Goal: Find specific page/section: Find specific page/section

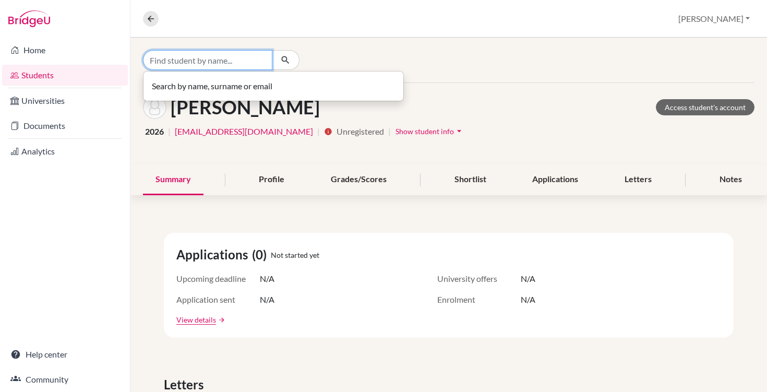
click at [214, 65] on input "Find student by name..." at bounding box center [207, 60] width 129 height 20
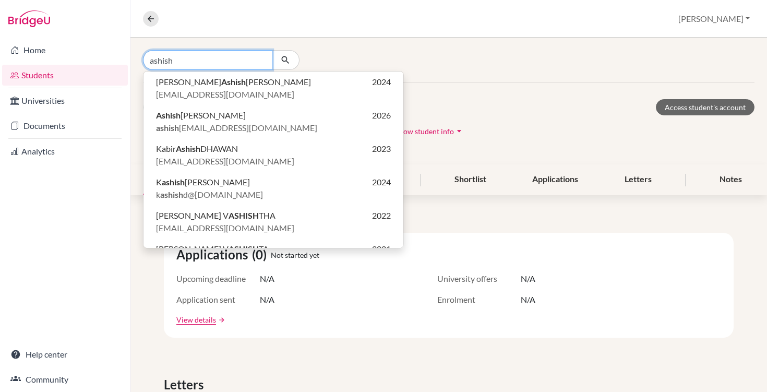
click at [194, 59] on input "ashish" at bounding box center [207, 60] width 129 height 20
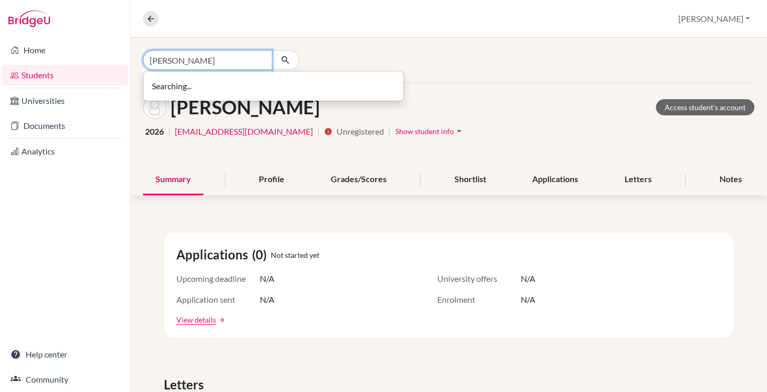
type input "ashish"
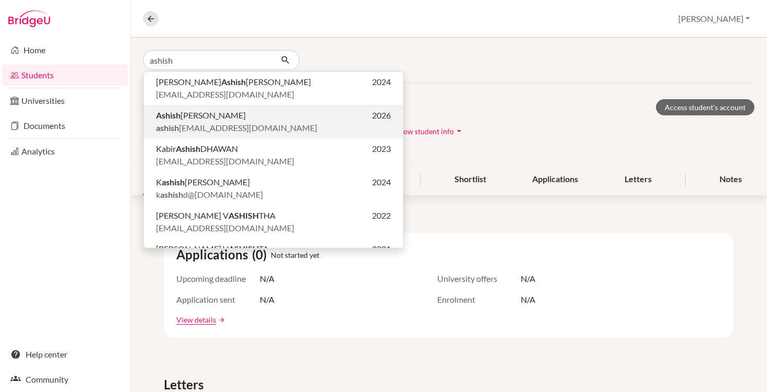
click at [234, 122] on span "ashish [EMAIL_ADDRESS][DOMAIN_NAME]" at bounding box center [236, 128] width 161 height 13
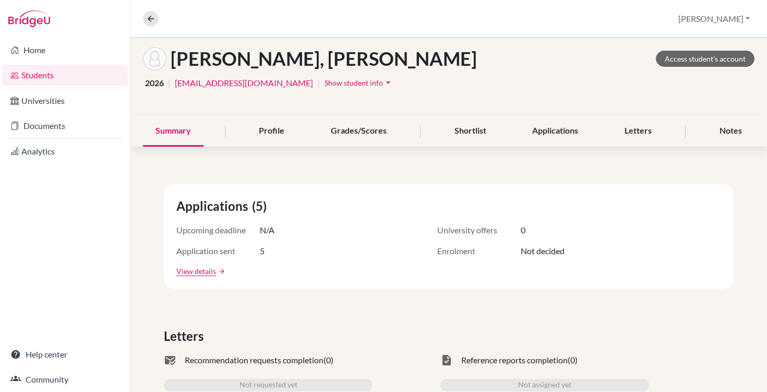
scroll to position [64, 0]
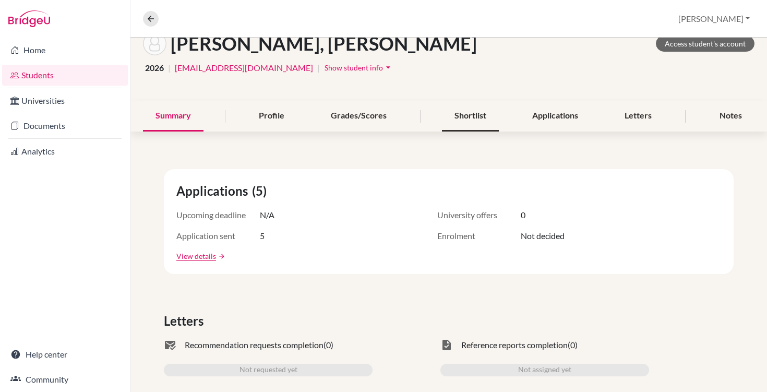
click at [470, 117] on div "Shortlist" at bounding box center [470, 116] width 57 height 31
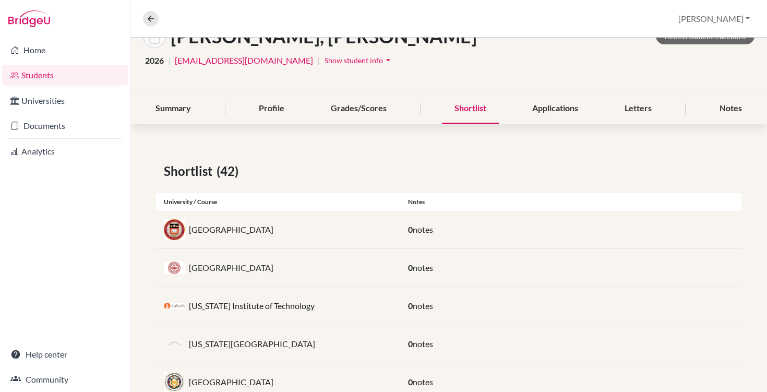
scroll to position [2, 0]
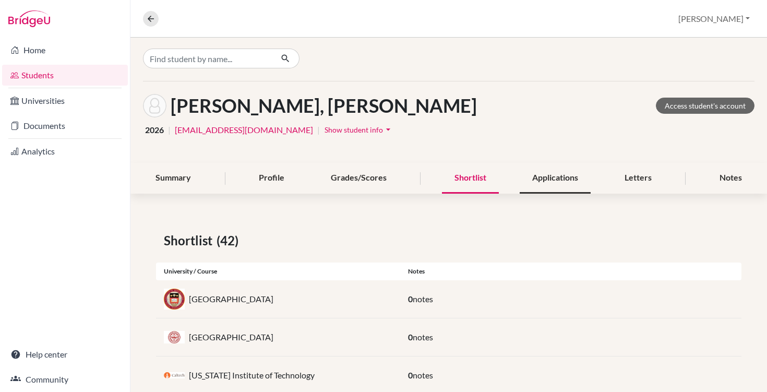
click at [557, 178] on div "Applications" at bounding box center [554, 178] width 71 height 31
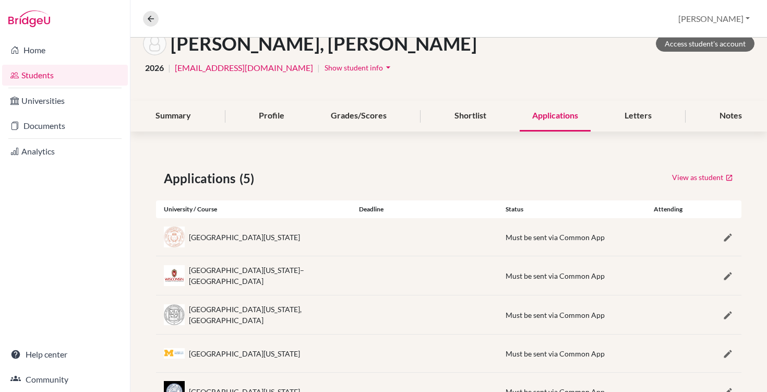
scroll to position [105, 0]
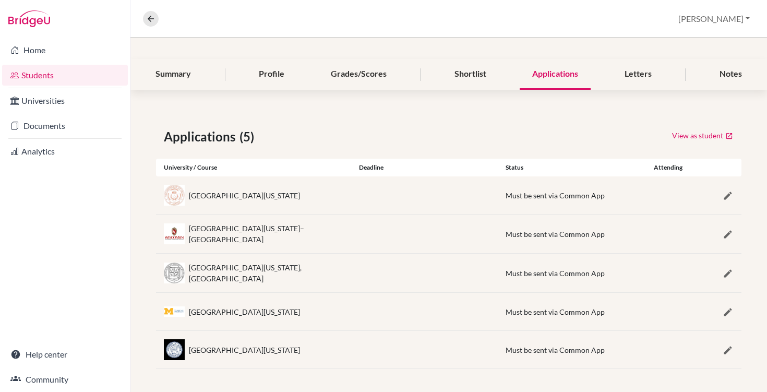
click at [356, 346] on div "[GEOGRAPHIC_DATA][US_STATE] Must be sent via Common App" at bounding box center [448, 350] width 585 height 38
